Goal: Task Accomplishment & Management: Manage account settings

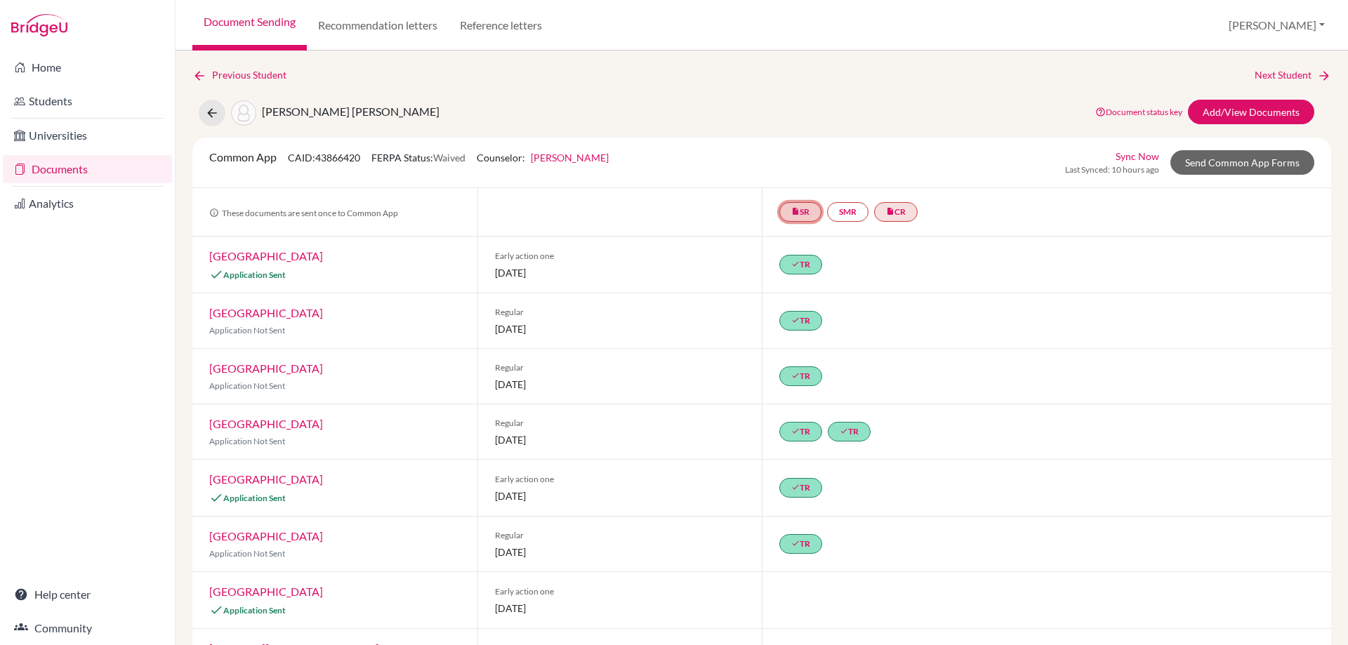
click at [799, 211] on link "insert_drive_file SR" at bounding box center [800, 212] width 42 height 20
click at [907, 206] on link "insert_drive_file CR" at bounding box center [896, 212] width 44 height 20
click at [996, 217] on div "insert_drive_file SR SMR insert_drive_file CR Counselor recommendation Counselo…" at bounding box center [1047, 212] width 570 height 48
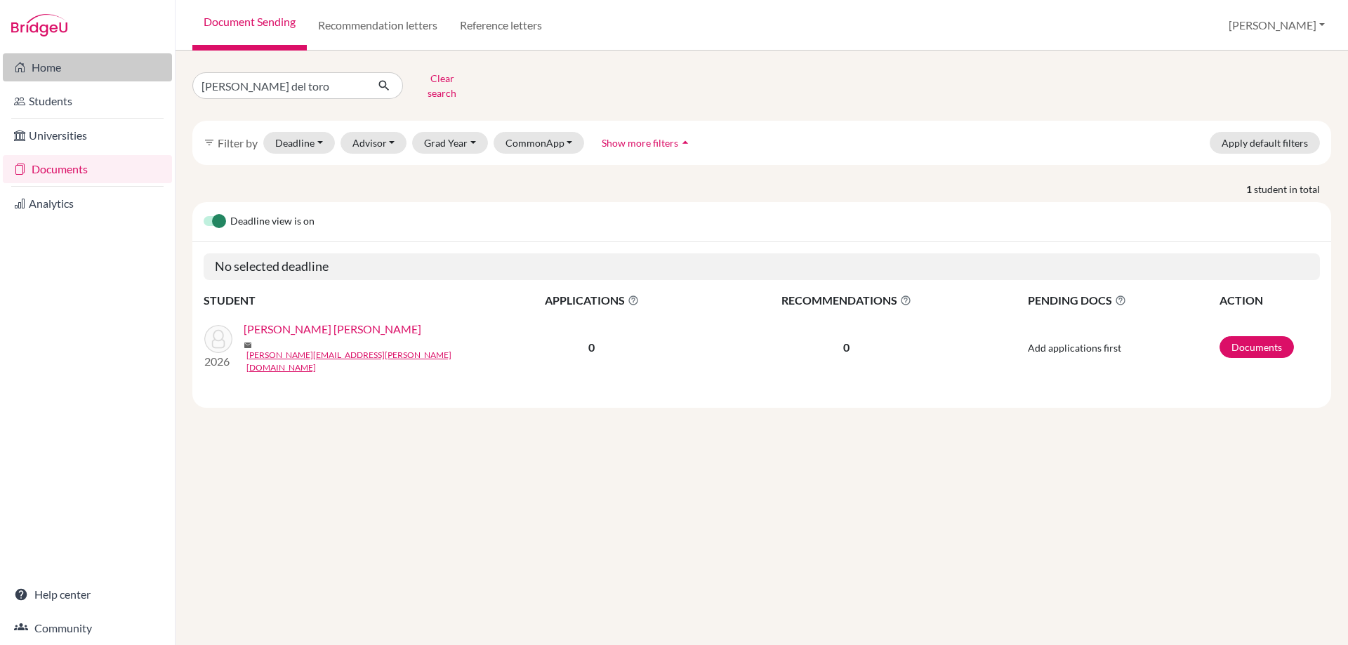
click at [60, 70] on link "Home" at bounding box center [87, 67] width 169 height 28
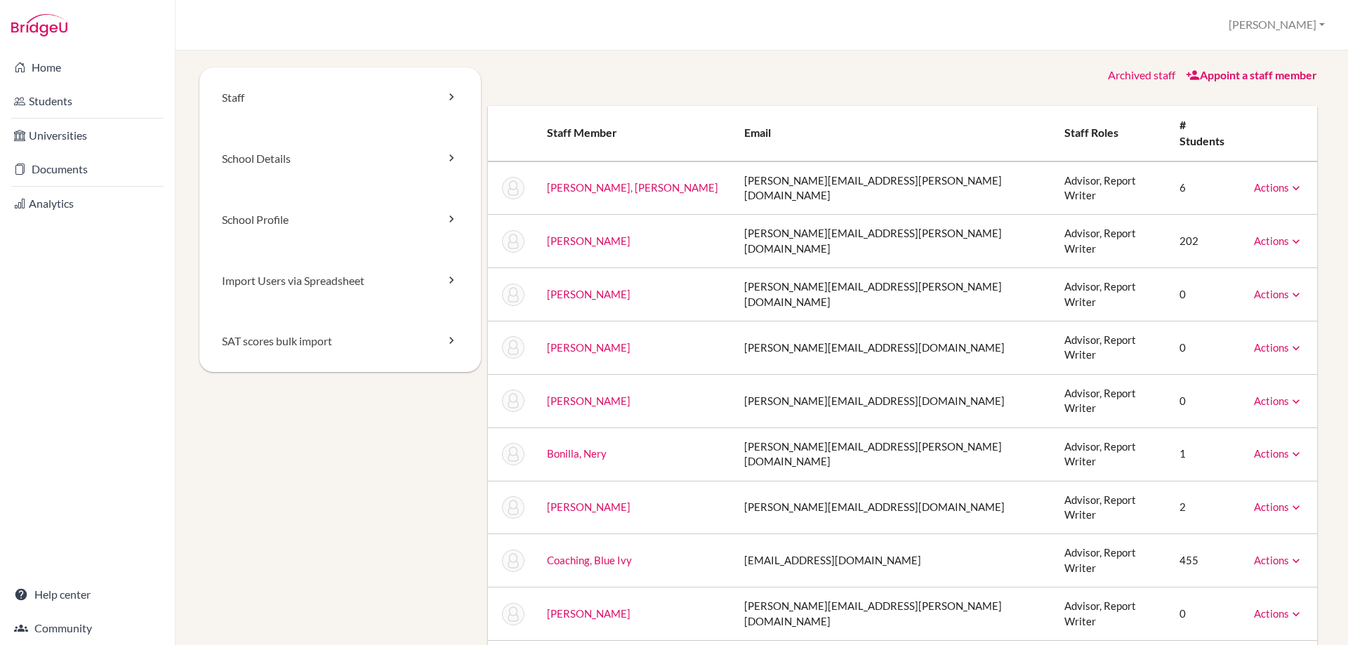
click at [1289, 235] on icon at bounding box center [1296, 242] width 14 height 14
click at [1303, 29] on button "[PERSON_NAME]" at bounding box center [1277, 25] width 109 height 26
click at [1272, 60] on link "Profile" at bounding box center [1275, 57] width 111 height 22
